Goal: Find specific page/section: Find specific page/section

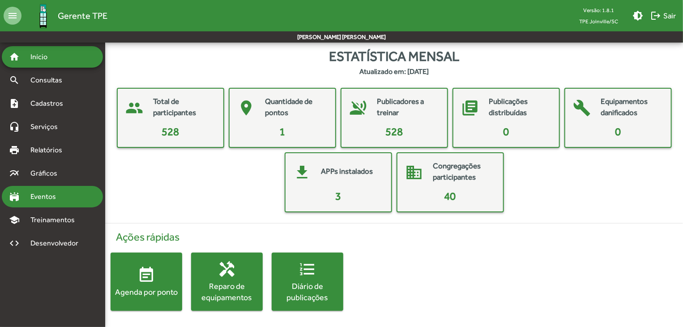
click at [50, 192] on span "Eventos" at bounding box center [46, 196] width 43 height 11
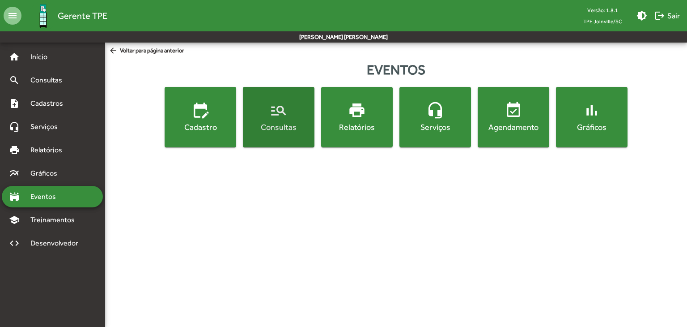
click at [298, 129] on div "Consultas" at bounding box center [279, 126] width 68 height 11
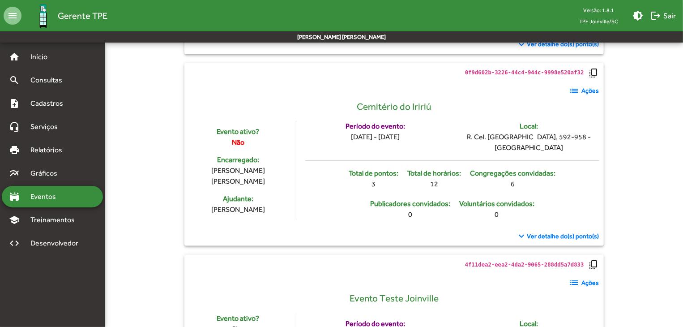
scroll to position [575, 0]
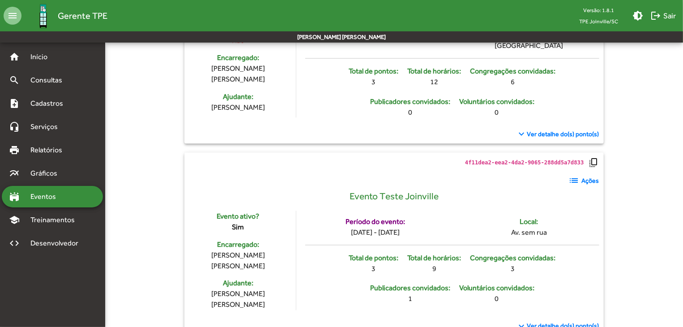
click at [576, 175] on mat-icon "list" at bounding box center [574, 180] width 11 height 11
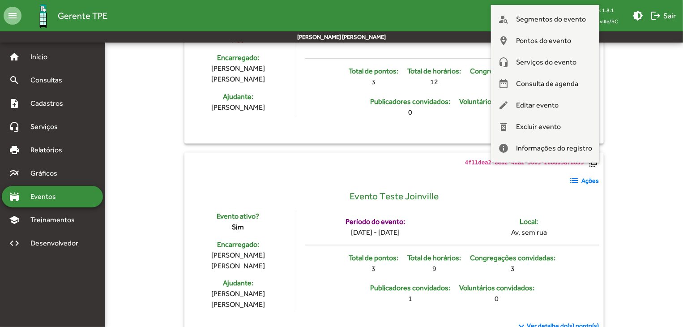
click at [360, 169] on div at bounding box center [341, 163] width 683 height 327
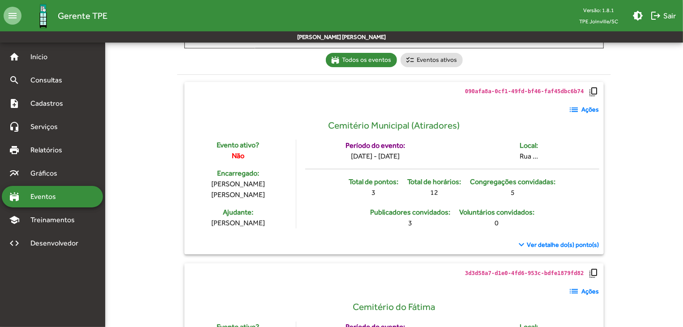
scroll to position [83, 0]
